Goal: Transaction & Acquisition: Book appointment/travel/reservation

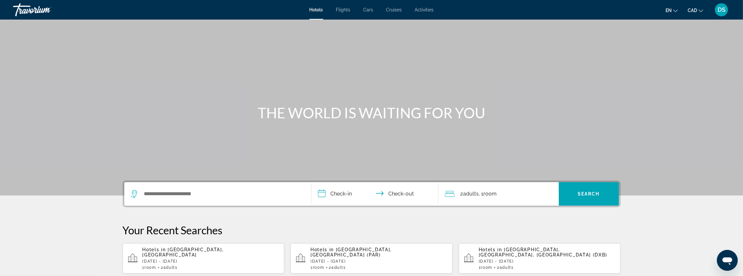
click at [198, 260] on div "Hotels in [GEOGRAPHIC_DATA], [GEOGRAPHIC_DATA] [DATE] - [GEOGRAPHIC_DATA][DATE]…" at bounding box center [210, 258] width 137 height 23
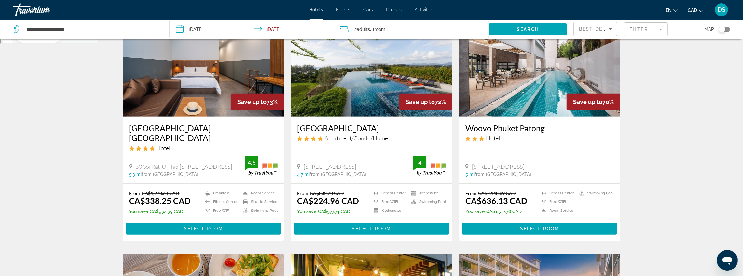
scroll to position [195, 0]
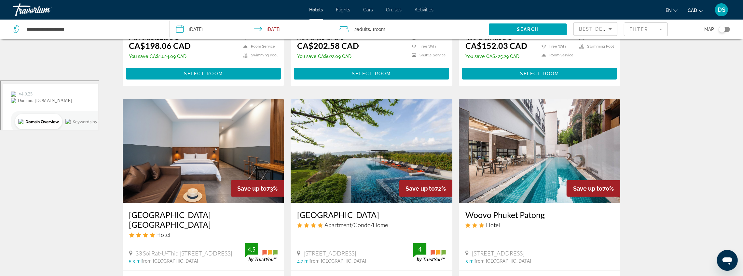
click at [640, 28] on mat-form-field "Filter" at bounding box center [646, 29] width 44 height 14
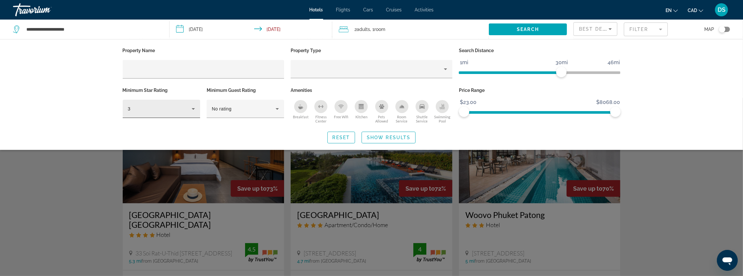
click at [160, 104] on div "3" at bounding box center [161, 109] width 67 height 18
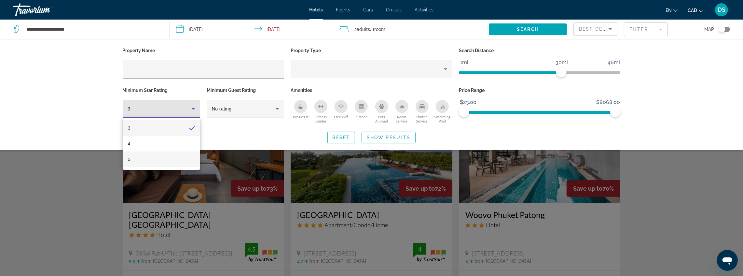
click at [139, 154] on mat-option "5" at bounding box center [161, 159] width 77 height 16
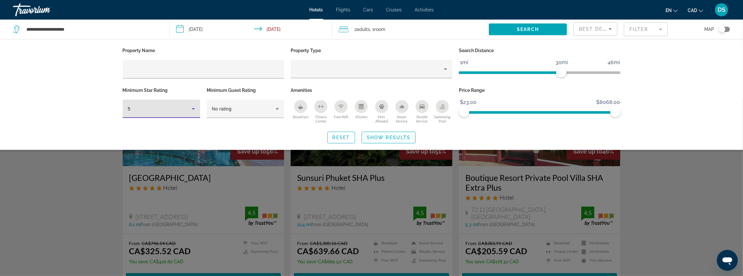
click at [399, 132] on span "Search widget" at bounding box center [388, 137] width 53 height 16
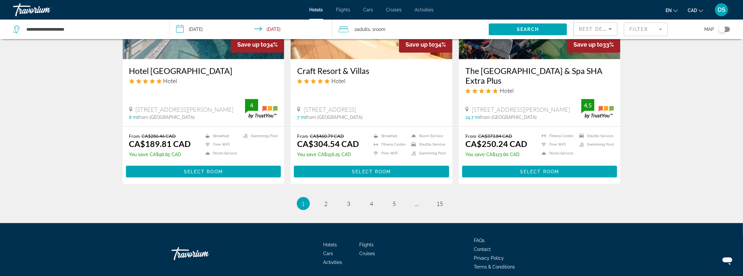
scroll to position [846, 0]
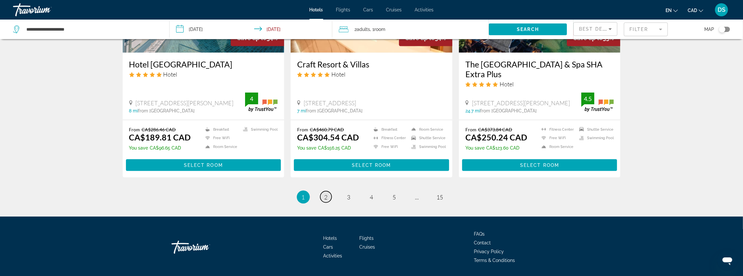
click at [322, 191] on link "page 2" at bounding box center [325, 196] width 11 height 11
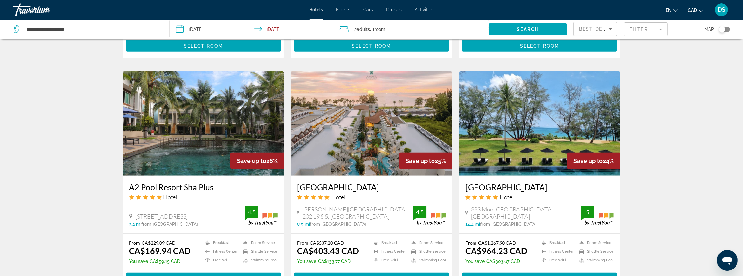
scroll to position [477, 0]
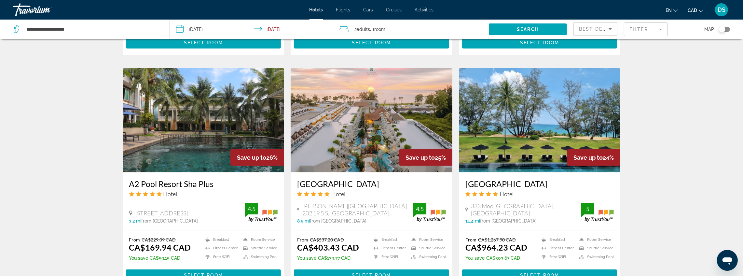
drag, startPoint x: 293, startPoint y: 168, endPoint x: 411, endPoint y: 175, distance: 118.0
click at [411, 175] on div "Phuket Emerald Beach Resort Hotel Karon Beach 202 19 5 5, Phuket 8.5 mi from Ph…" at bounding box center [371, 201] width 162 height 58
copy h3 "Phuket Emerald Beach Resort"
click at [314, 267] on span "Main content" at bounding box center [371, 275] width 155 height 16
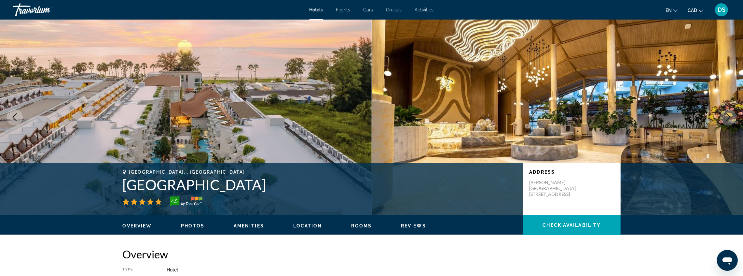
drag, startPoint x: 109, startPoint y: 182, endPoint x: 319, endPoint y: 178, distance: 209.5
click at [319, 178] on div "Phuket, , Thailand Phuket Emerald Beach Resort 4.5 Address Karon Beach 202 19 5…" at bounding box center [371, 189] width 743 height 52
copy div "Phuket, , Thailand Phuket Emerald Beach Resort"
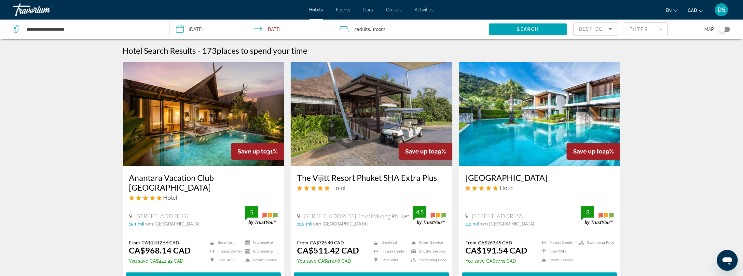
click at [651, 26] on mat-form-field "Filter" at bounding box center [646, 29] width 44 height 14
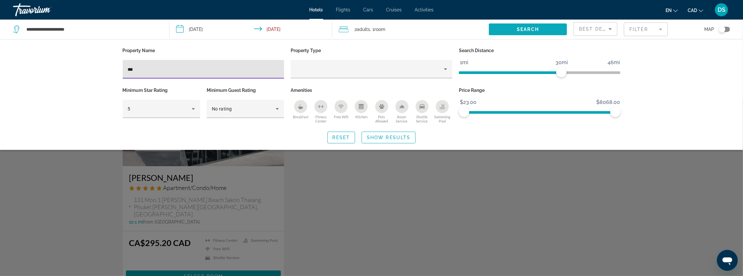
type input "****"
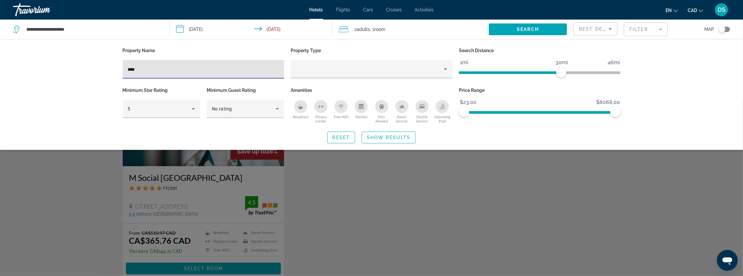
click at [384, 176] on div "Search widget" at bounding box center [371, 187] width 743 height 178
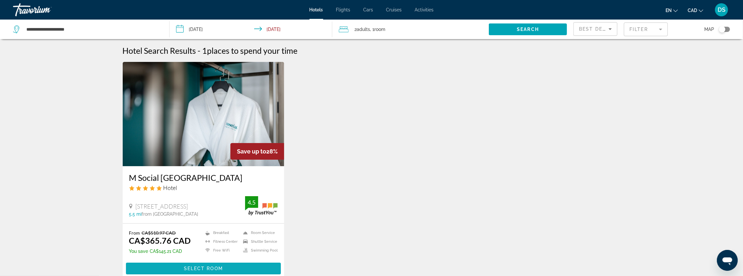
click at [249, 267] on span "Main content" at bounding box center [203, 268] width 155 height 16
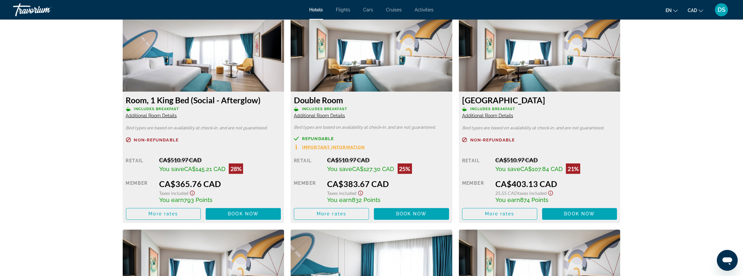
scroll to position [911, 0]
click at [321, 138] on span "Refundable" at bounding box center [318, 138] width 32 height 4
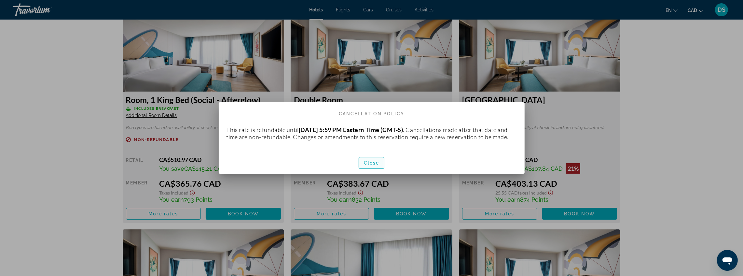
click at [377, 165] on span "Close" at bounding box center [372, 162] width 16 height 5
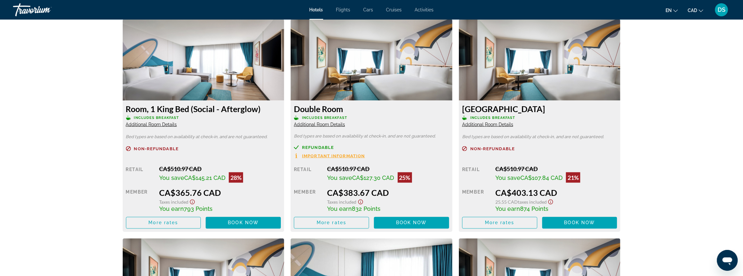
scroll to position [889, 0]
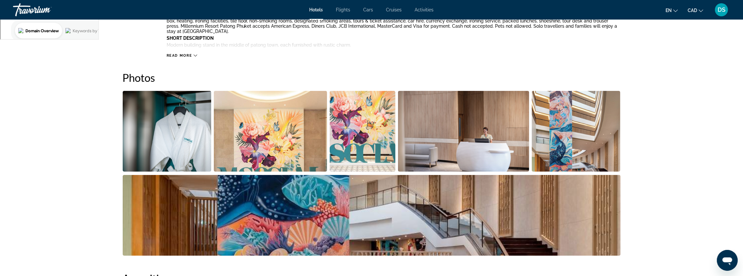
scroll to position [369, 0]
